Goal: Task Accomplishment & Management: Use online tool/utility

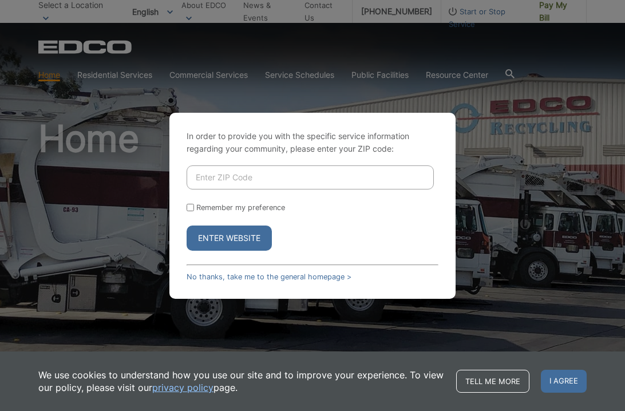
click at [224, 170] on input "Enter ZIP Code" at bounding box center [310, 177] width 247 height 24
type input "92069"
click at [229, 237] on button "Enter Website" at bounding box center [229, 237] width 85 height 25
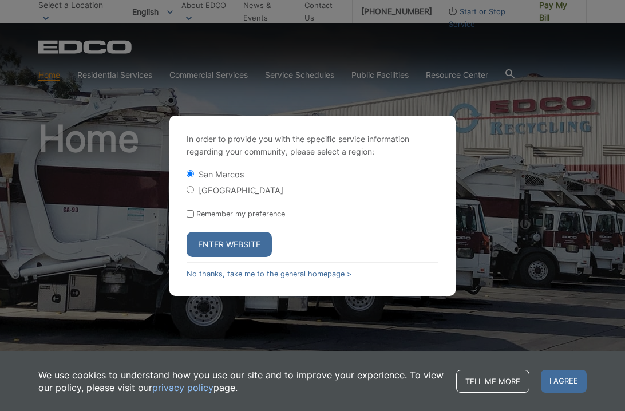
click at [232, 237] on button "Enter Website" at bounding box center [229, 244] width 85 height 25
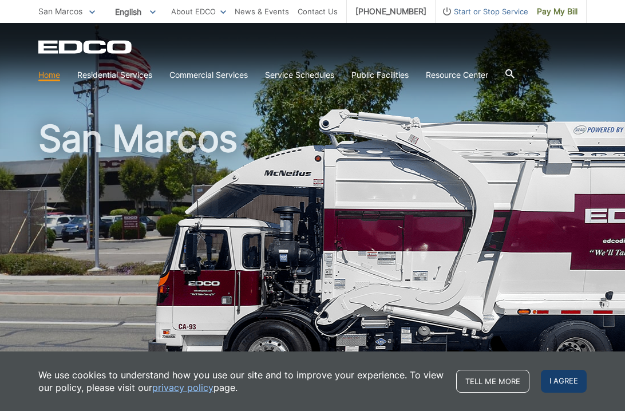
click at [560, 381] on span "I agree" at bounding box center [564, 381] width 46 height 23
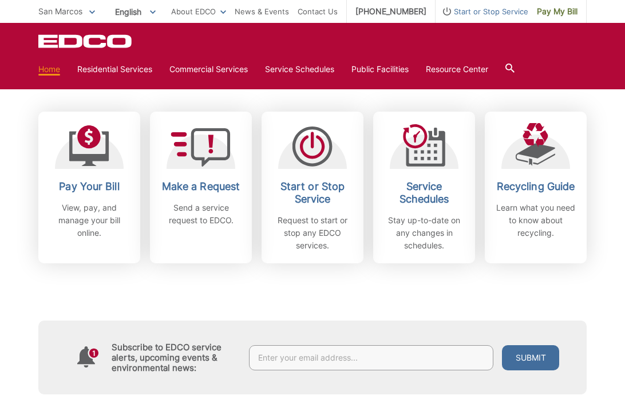
scroll to position [292, 0]
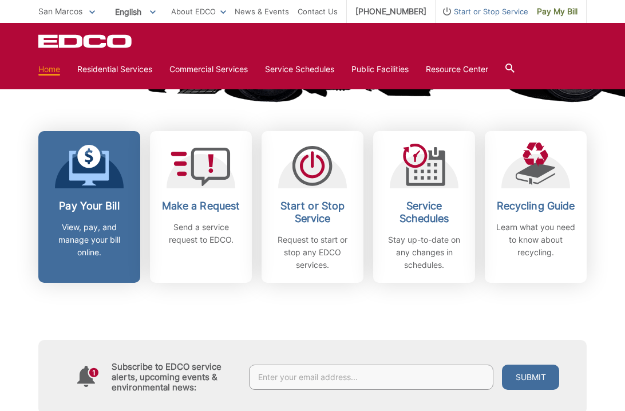
click at [123, 226] on p "View, pay, and manage your bill online." at bounding box center [89, 240] width 85 height 38
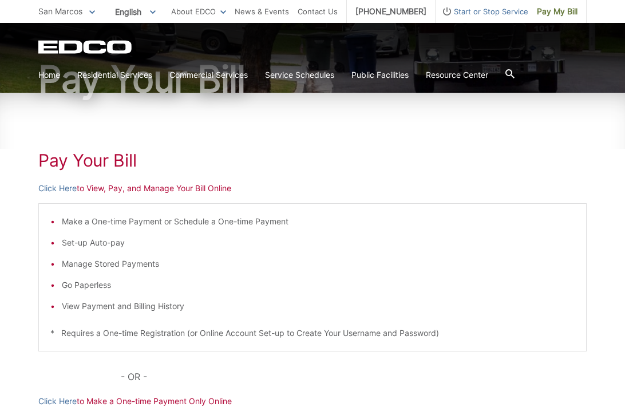
scroll to position [156, 0]
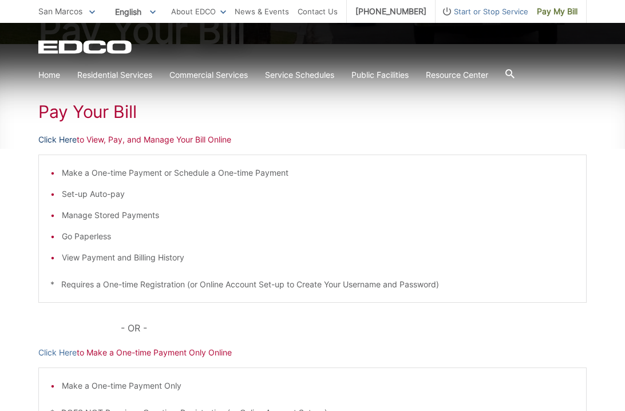
click at [64, 141] on link "Click Here" at bounding box center [57, 139] width 38 height 13
click at [59, 351] on link "Click Here" at bounding box center [57, 352] width 38 height 13
